Goal: Information Seeking & Learning: Learn about a topic

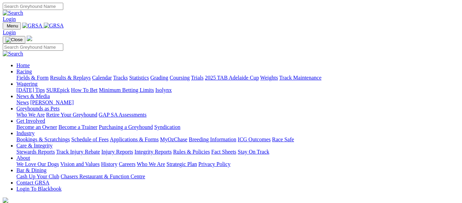
scroll to position [274, 0]
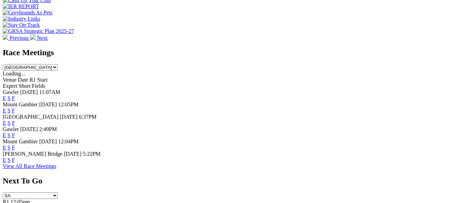
click at [15, 132] on link "F" at bounding box center [13, 135] width 3 height 6
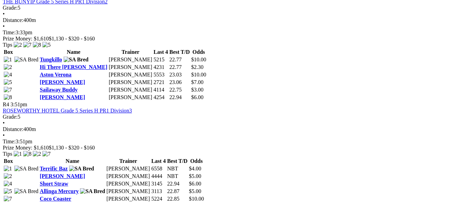
scroll to position [582, 0]
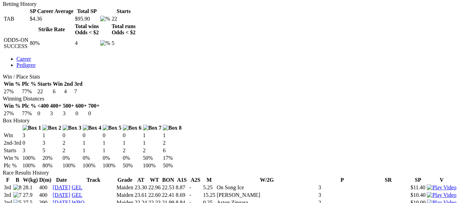
scroll to position [398, 0]
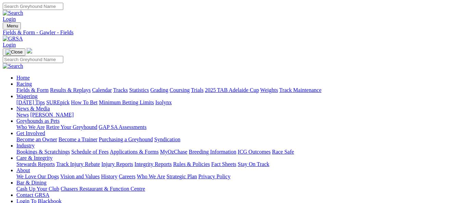
click at [36, 87] on link "Fields & Form" at bounding box center [32, 90] width 32 height 6
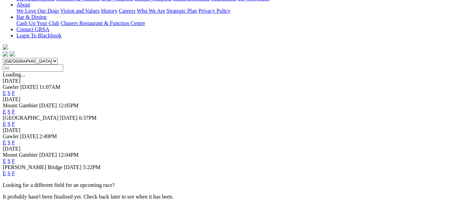
scroll to position [171, 0]
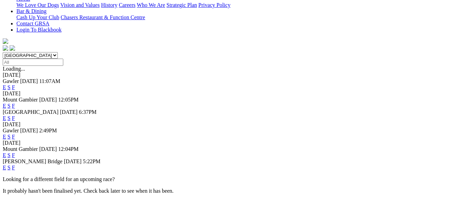
click at [6, 133] on link "E" at bounding box center [4, 136] width 3 height 6
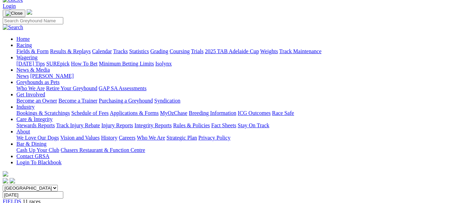
scroll to position [34, 0]
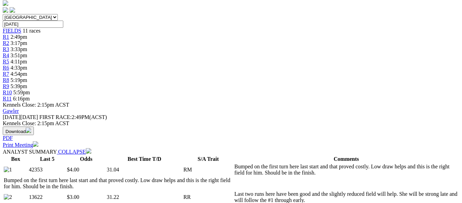
scroll to position [205, 0]
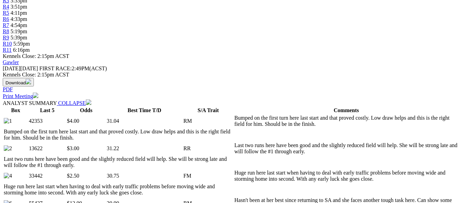
scroll to position [274, 0]
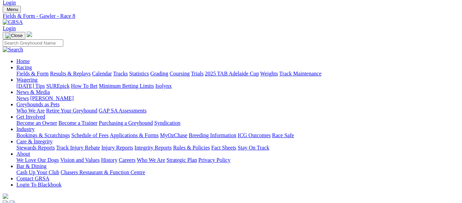
scroll to position [16, 0]
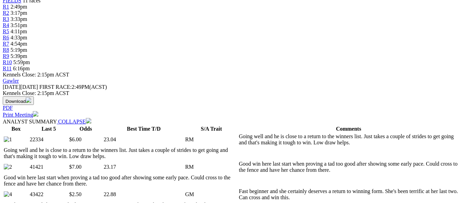
scroll to position [240, 0]
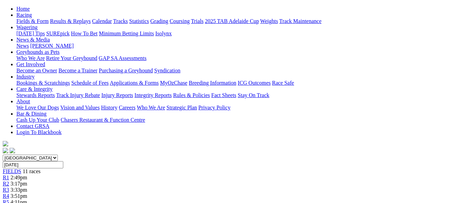
scroll to position [68, 0]
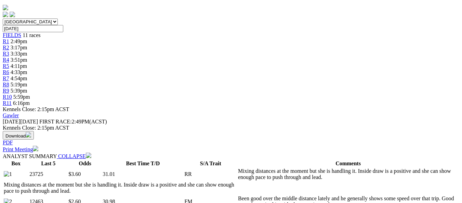
scroll to position [205, 0]
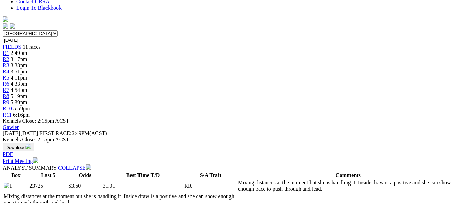
scroll to position [171, 0]
